Goal: Transaction & Acquisition: Book appointment/travel/reservation

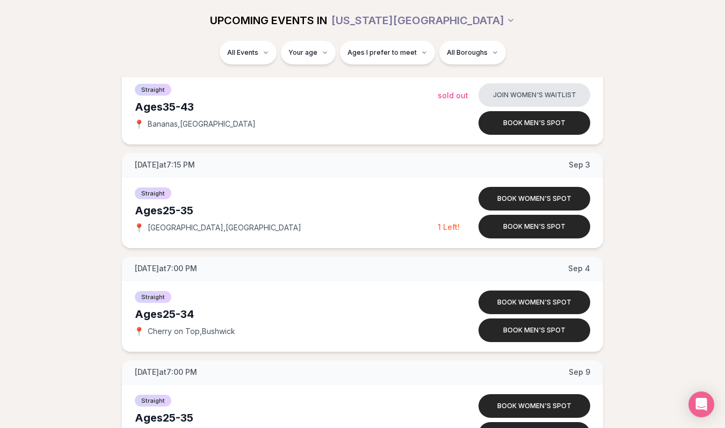
scroll to position [1525, 0]
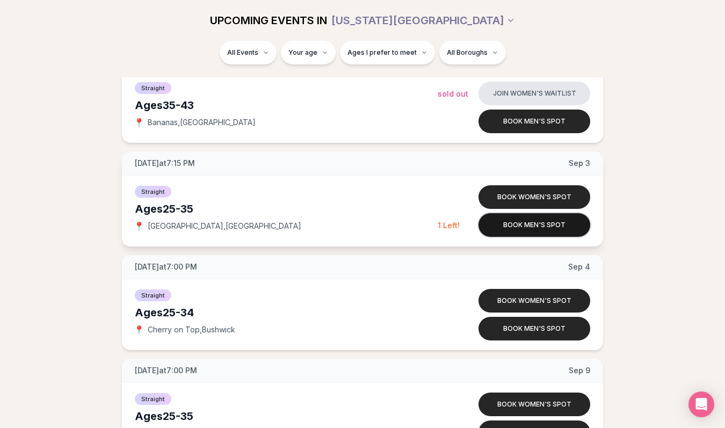
click at [505, 225] on button "Book men's spot" at bounding box center [535, 225] width 112 height 24
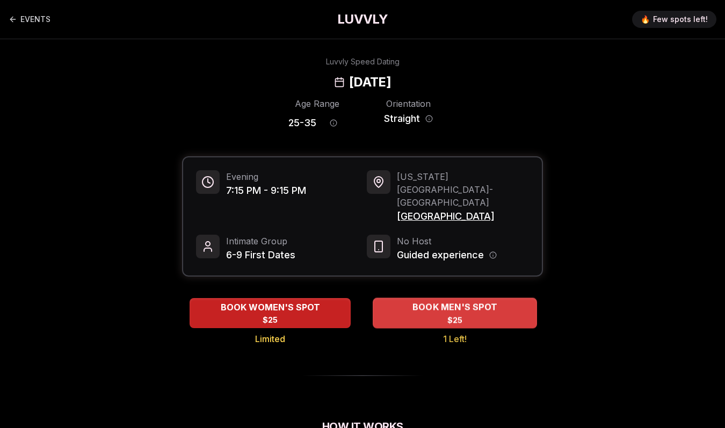
click at [445, 298] on div "BOOK MEN'S SPOT $25" at bounding box center [455, 313] width 164 height 30
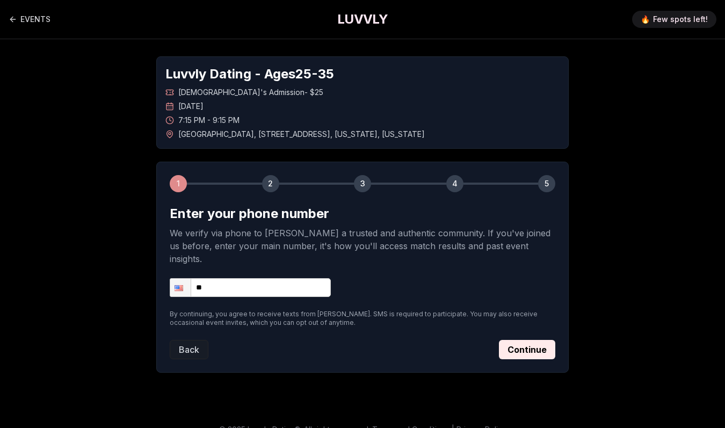
click at [267, 278] on input "**" at bounding box center [250, 287] width 161 height 19
type input "**********"
click at [537, 340] on button "Continue" at bounding box center [527, 349] width 56 height 19
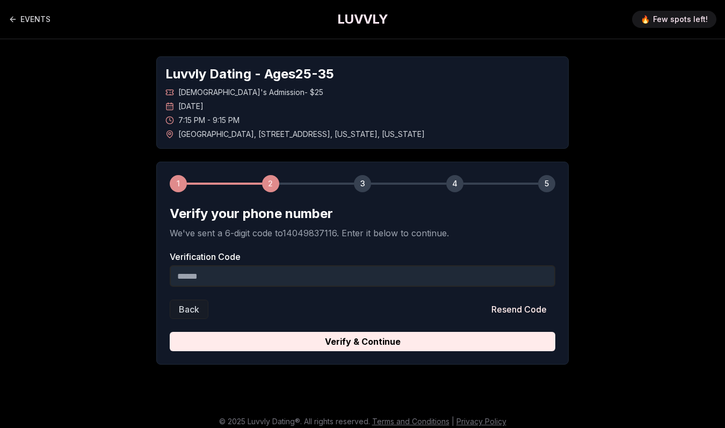
click at [295, 276] on input "Verification Code" at bounding box center [363, 275] width 386 height 21
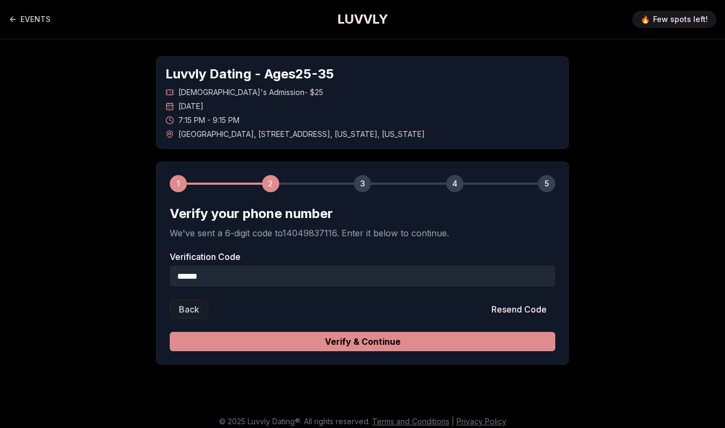
type input "******"
click at [432, 337] on button "Verify & Continue" at bounding box center [363, 341] width 386 height 19
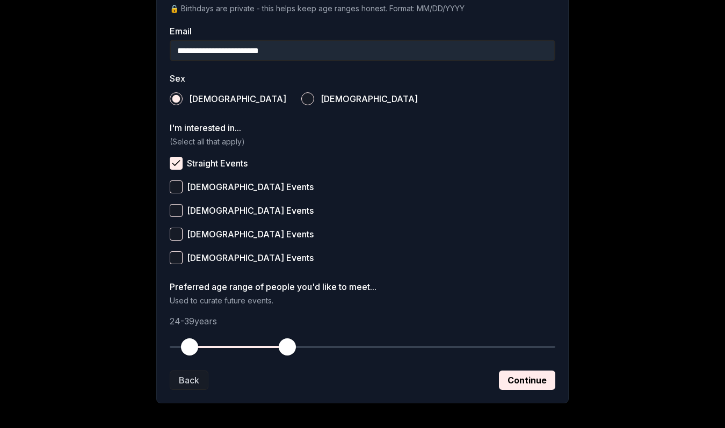
scroll to position [349, 0]
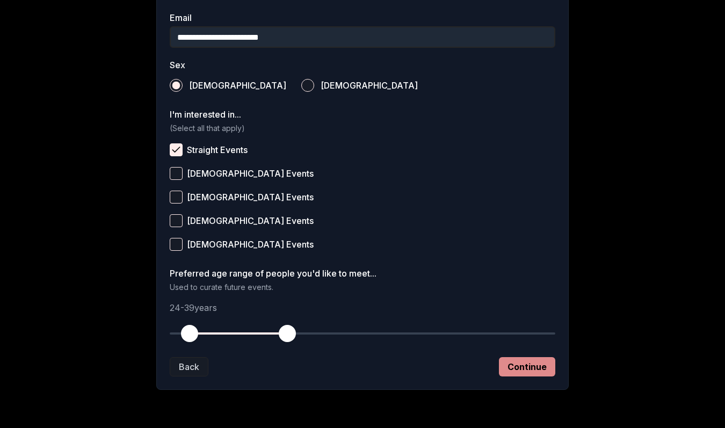
click at [508, 367] on button "Continue" at bounding box center [527, 366] width 56 height 19
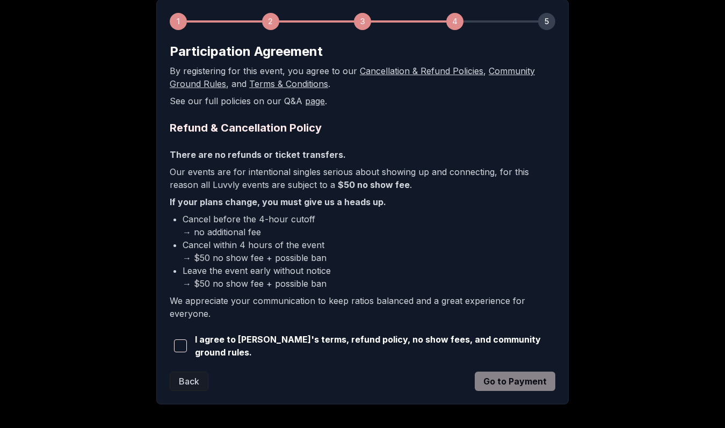
scroll to position [184, 0]
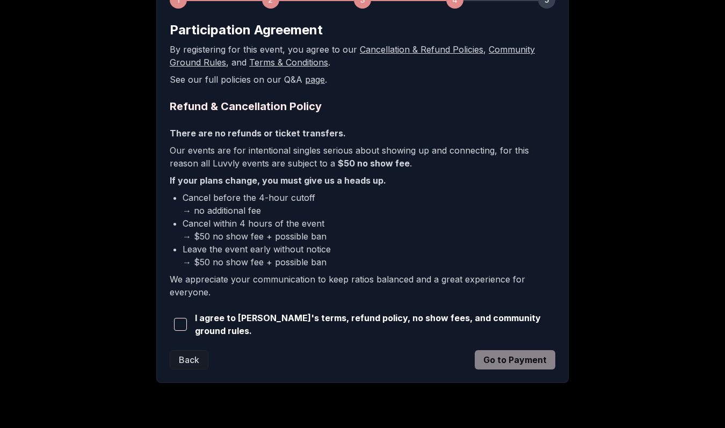
click at [189, 322] on button "button" at bounding box center [180, 325] width 21 height 24
click at [495, 362] on button "Go to Payment" at bounding box center [515, 359] width 81 height 19
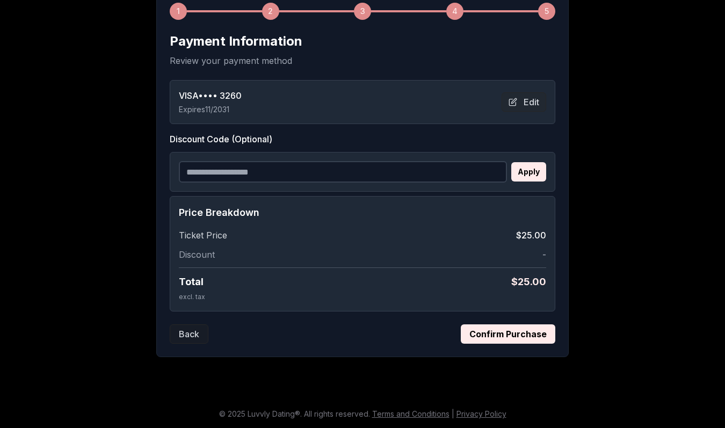
scroll to position [173, 0]
click at [499, 334] on button "Confirm Purchase" at bounding box center [508, 334] width 95 height 19
